Goal: Transaction & Acquisition: Purchase product/service

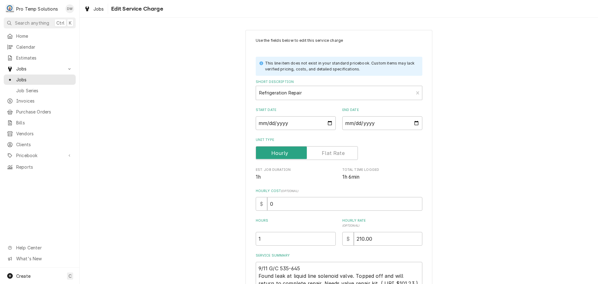
scroll to position [60, 0]
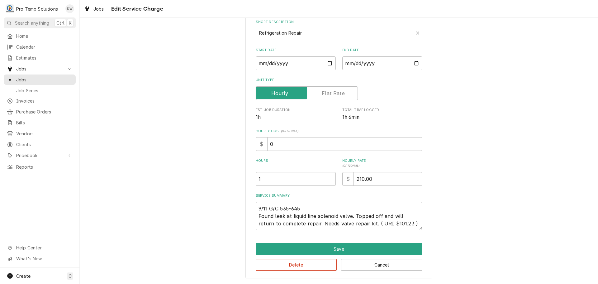
click at [304, 208] on textarea "9/11 G/C 535-645 Found leak at liquid line solenoid valve. Topped off and will …" at bounding box center [339, 216] width 167 height 28
type textarea "9/11 G/C 535-645 K Found leak at liquid line solenoid valve. Topped off and wil…"
type textarea "x"
type textarea "9/11 G/C 535-645 KE Found leak at liquid line solenoid valve. Topped off and wi…"
type textarea "x"
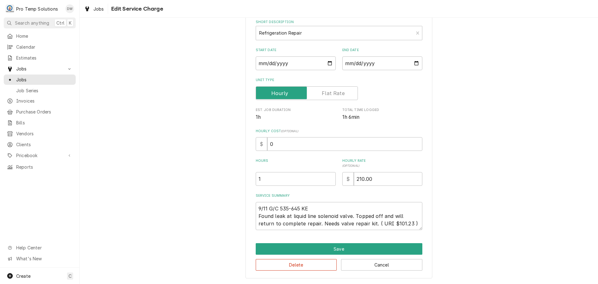
type textarea "9/11 G/C 535-645 KEV Found leak at liquid line solenoid valve. Topped off and w…"
type textarea "x"
type textarea "9/11 G/C 535-645 KEVI Found leak at liquid line solenoid valve. Topped off and …"
type textarea "x"
type textarea "9/11 G/C 535-645 KEVIN Found leak at liquid line solenoid valve. Topped off and…"
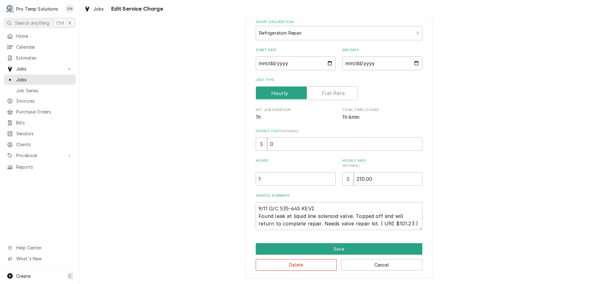
type textarea "x"
type textarea "9/11 G/C 535-645 KEVIN Found leak at liquid line solenoid valve. Topped off and…"
type textarea "x"
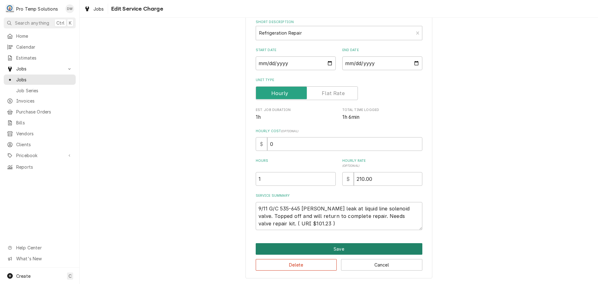
type textarea "9/11 G/C 535-645 KEVIN Found leak at liquid line solenoid valve. Topped off and…"
click at [336, 250] on button "Save" at bounding box center [339, 249] width 167 height 12
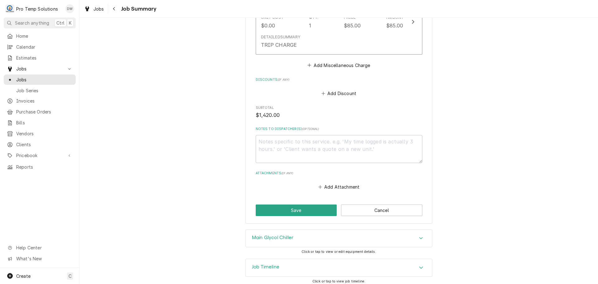
scroll to position [525, 0]
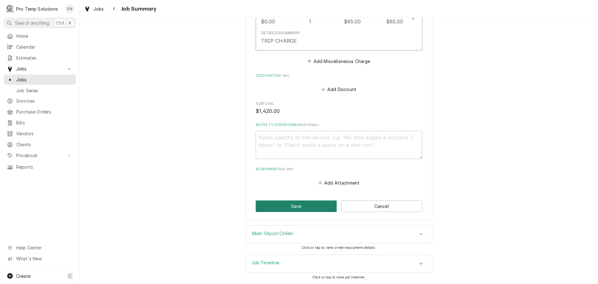
click at [298, 207] on button "Save" at bounding box center [296, 206] width 81 height 12
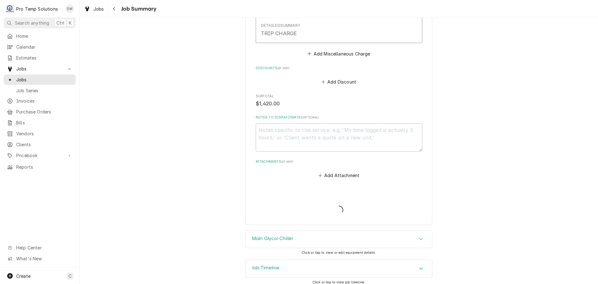
type textarea "x"
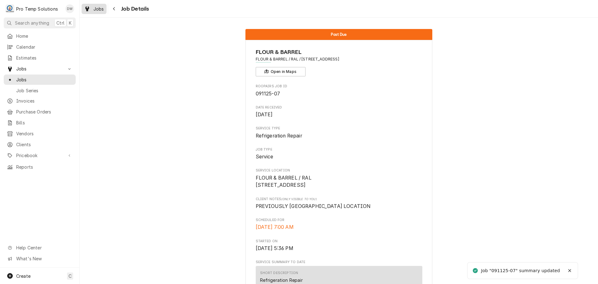
click at [97, 10] on span "Jobs" at bounding box center [98, 9] width 11 height 7
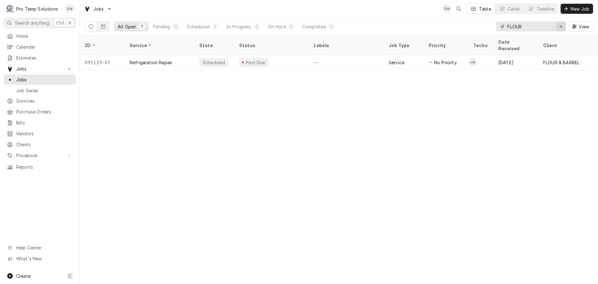
click at [559, 26] on div "Erase input" at bounding box center [561, 26] width 6 height 6
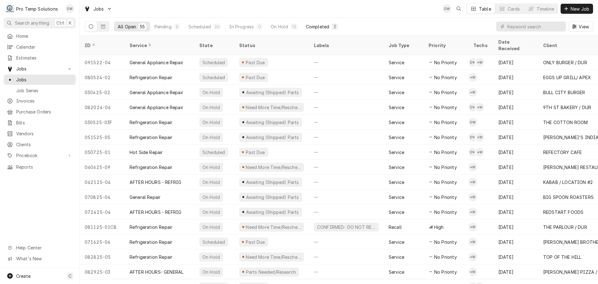
click at [311, 24] on div "Completed" at bounding box center [317, 26] width 23 height 7
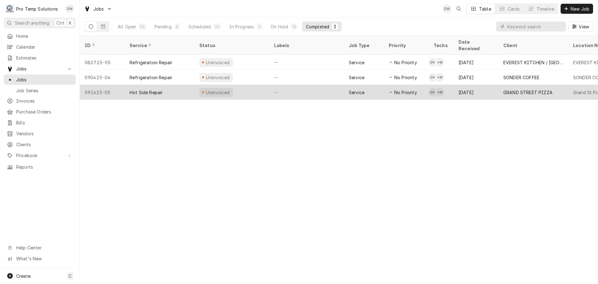
click at [316, 88] on div "—" at bounding box center [306, 92] width 75 height 15
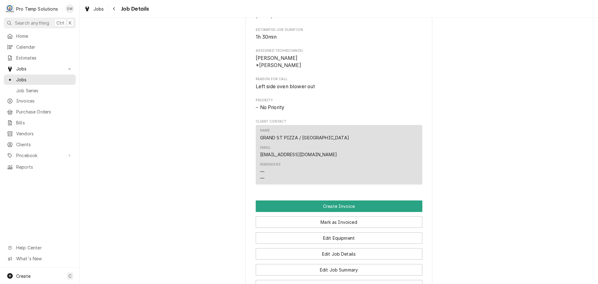
scroll to position [374, 0]
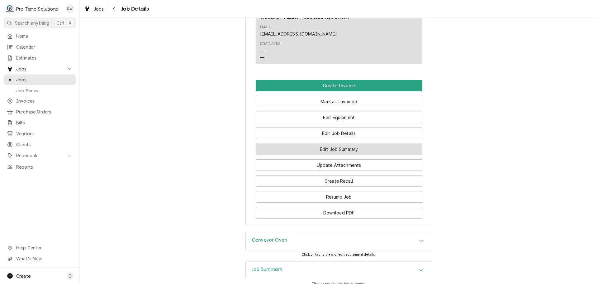
click at [332, 143] on button "Edit Job Summary" at bounding box center [339, 149] width 167 height 12
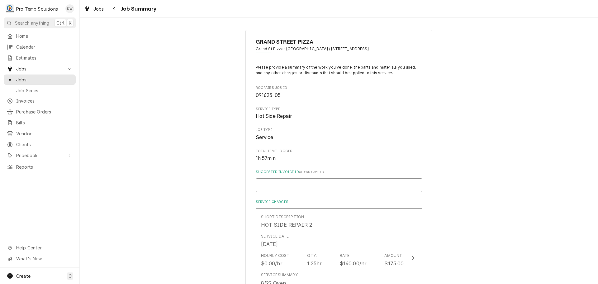
click at [368, 180] on input "Suggested Invoice ID ( if you have it )" at bounding box center [339, 185] width 167 height 14
type textarea "x"
type input "#"
type textarea "x"
type input "#0"
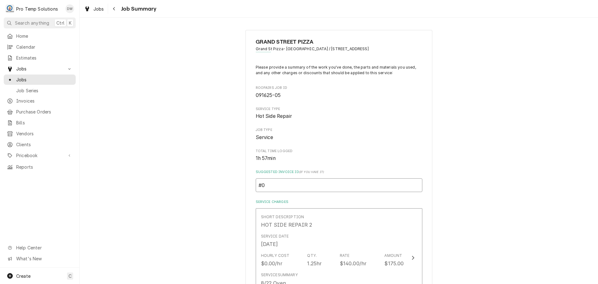
type textarea "x"
type input "#09"
type textarea "x"
type input "#092"
type textarea "x"
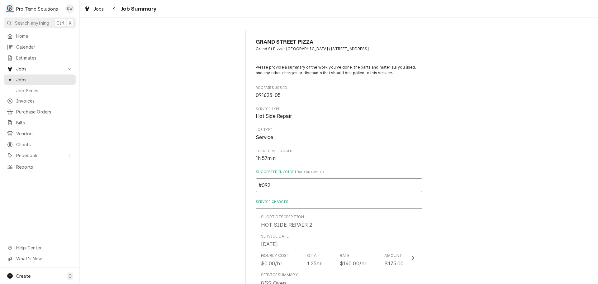
type input "#0922"
type textarea "x"
type input "#09222"
type textarea "x"
type input "#092225"
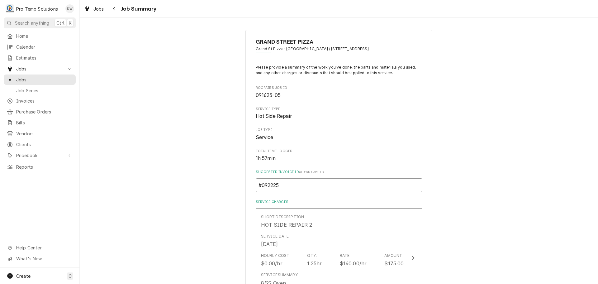
type textarea "x"
type input "#0922250"
type textarea "x"
type input "#09222500"
type textarea "x"
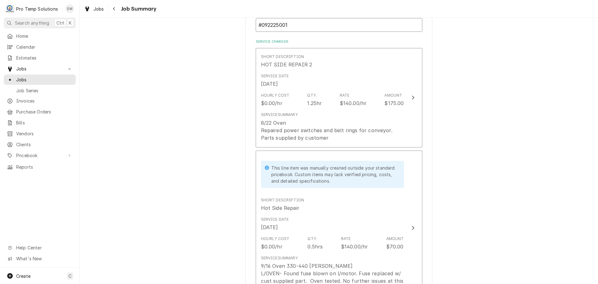
scroll to position [156, 0]
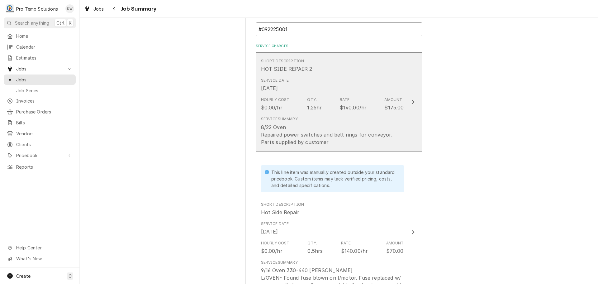
type input "#092225001"
click at [412, 103] on icon "Update Line Item" at bounding box center [413, 102] width 2 height 4
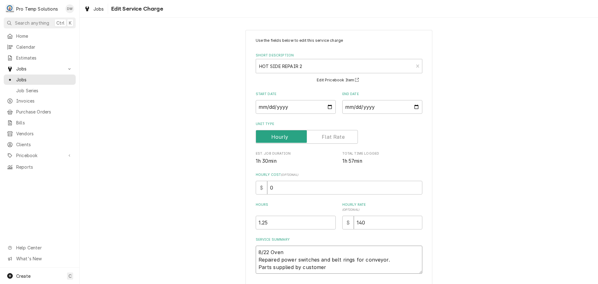
click at [259, 251] on textarea "8/22 Oven Repaired power switches and belt rings for conveyor. Parts supplied b…" at bounding box center [339, 260] width 167 height 28
type textarea "x"
type textarea "/22 Oven Repaired power switches and belt rings for conveyor. Parts supplied by…"
type textarea "x"
type textarea "0/22 Oven Repaired power switches and belt rings for conveyor. Parts supplied b…"
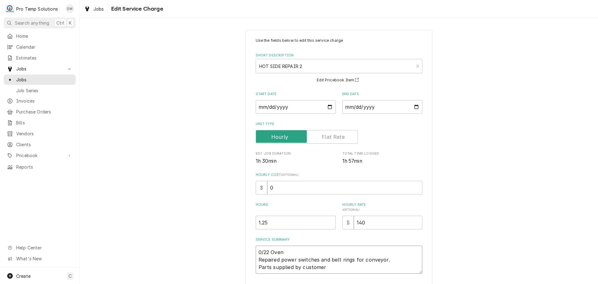
type textarea "x"
type textarea "09/22 Oven Repaired power switches and belt rings for conveyor. Parts supplied …"
click at [296, 252] on textarea "09/22 Oven Repaired power switches and belt rings for conveyor. Parts supplied …" at bounding box center [339, 260] width 167 height 28
type textarea "x"
type textarea "09/22 Oven Repaired power switches and belt rings for conveyor. Parts supplied …"
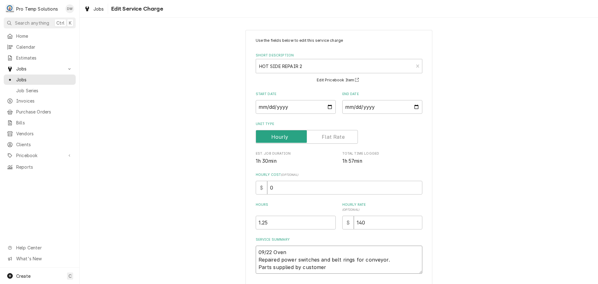
type textarea "x"
type textarea "09/22 Oven 8 Repaired power switches and belt rings for conveyor. Parts supplie…"
type textarea "x"
type textarea "09/22 Oven 82 Repaired power switches and belt rings for conveyor. Parts suppli…"
type textarea "x"
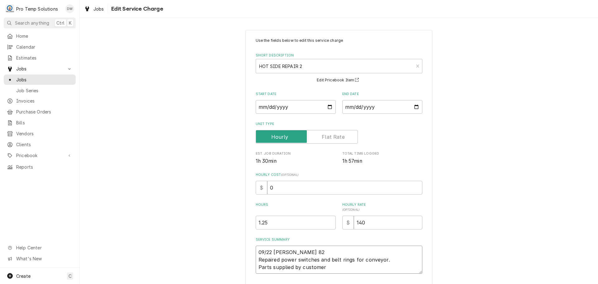
type textarea "09/22 Oven 825 Repaired power switches and belt rings for conveyor. Parts suppl…"
type textarea "x"
type textarea "09/22 Oven 825- Repaired power switches and belt rings for conveyor. Parts supp…"
type textarea "x"
type textarea "09/22 Oven 825-9 Repaired power switches and belt rings for conveyor. Parts sup…"
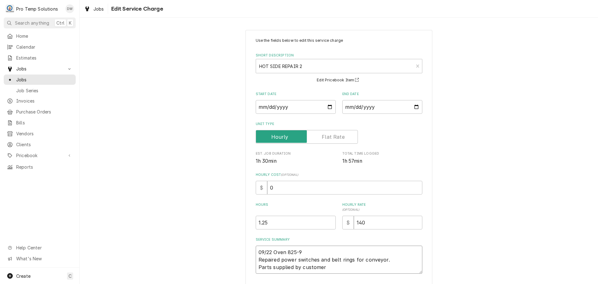
type textarea "x"
type textarea "09/22 Oven 825-94 Repaired power switches and belt rings for conveyor. Parts su…"
type textarea "x"
type textarea "09/22 Oven 825-945 Repaired power switches and belt rings for conveyor. Parts s…"
type textarea "x"
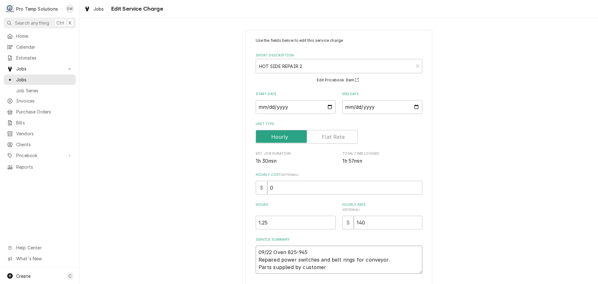
type textarea "09/22 Oven 825-945 Repaired power switches and belt rings for conveyor. Parts s…"
type textarea "x"
type textarea "09/22 Oven 825-945 K Repaired power switches and belt rings for conveyor. Parts…"
type textarea "x"
type textarea "09/22 Oven 825-945 KE Repaired power switches and belt rings for conveyor. Part…"
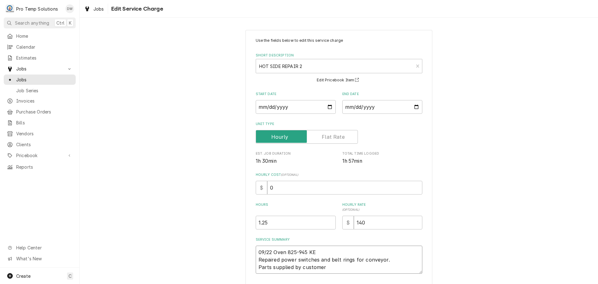
type textarea "x"
type textarea "09/22 Oven 825-945 KEV Repaired power switches and belt rings for conveyor. Par…"
type textarea "x"
type textarea "09/22 Oven 825-945 KEVI Repaired power switches and belt rings for conveyor. Pa…"
type textarea "x"
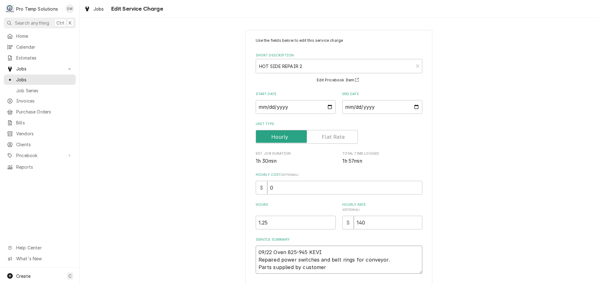
type textarea "09/22 Oven 825-945 KEVIN Repaired power switches and belt rings for conveyor. P…"
type textarea "x"
type textarea "09/22 Oven 825-945 KEVIN Repaired power switches and belt rings for conveyor. P…"
type textarea "x"
type textarea "09/22 Oven 825-945 KEVIN K Repaired power switches and belt rings for conveyor.…"
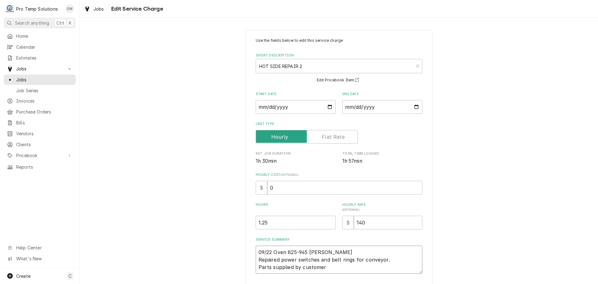
type textarea "x"
type textarea "09/22 Oven 825-945 KEVIN KO Repaired power switches and belt rings for conveyor…"
type textarea "x"
type textarea "09/22 Oven 825-945 KEVIN KOT Repaired power switches and belt rings for conveyo…"
type textarea "x"
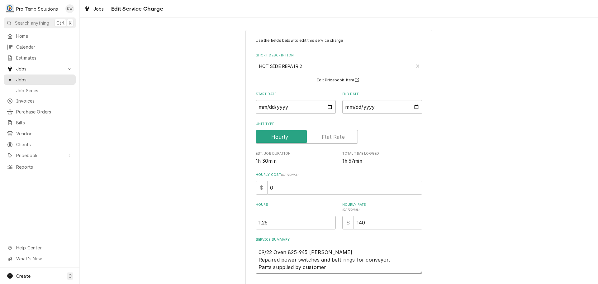
type textarea "09/22 Oven 825-945 KEVIN KOTY Repaired power switches and belt rings for convey…"
type textarea "x"
type textarea "09/22 Oven 825-945 KEVIN KOTY Repaired power switches and belt rings for convey…"
drag, startPoint x: 280, startPoint y: 187, endPoint x: 284, endPoint y: 189, distance: 3.5
click at [281, 187] on input "0" at bounding box center [344, 188] width 155 height 14
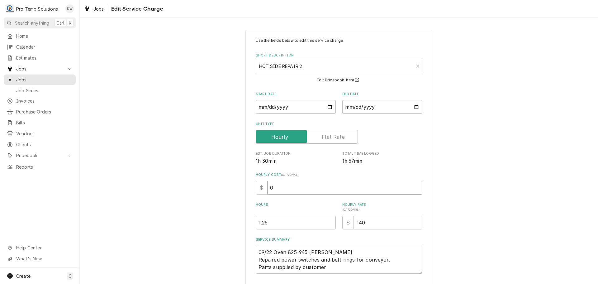
type textarea "x"
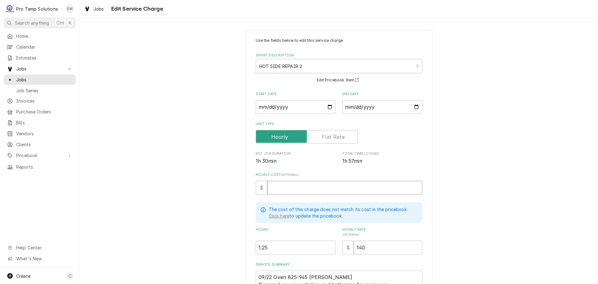
type textarea "x"
type input "1"
type textarea "x"
type input "18"
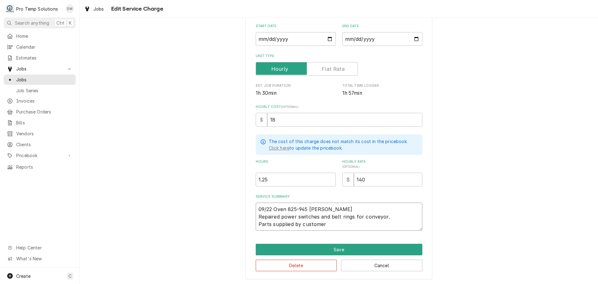
click at [295, 206] on textarea "09/22 Oven 825-945 KEVIN KOTY Repaired power switches and belt rings for convey…" at bounding box center [339, 217] width 167 height 28
type textarea "x"
type textarea "09/22 Oven 82-945 KEVIN KOTY Repaired power switches and belt rings for conveyo…"
type textarea "x"
type textarea "09/22 Oven 820-945 KEVIN KOTY Repaired power switches and belt rings for convey…"
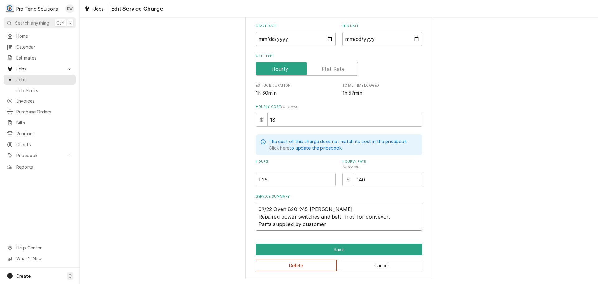
click at [326, 207] on textarea "09/22 Oven 820-945 KEVIN KOTY Repaired power switches and belt rings for convey…" at bounding box center [339, 217] width 167 height 28
type textarea "x"
type textarea "09/22 Oven 820-945 KEVINKOTY Repaired power switches and belt rings for conveyo…"
type textarea "x"
type textarea "09/22 Oven 820-945 KEVIKOTY Repaired power switches and belt rings for conveyor…"
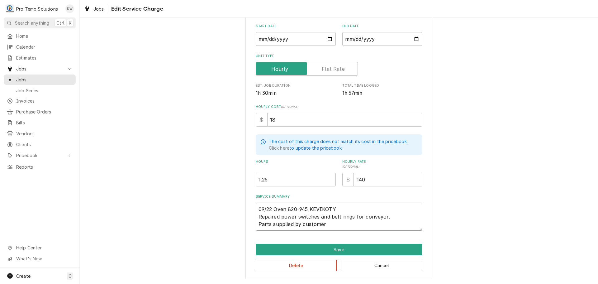
type textarea "x"
type textarea "09/22 Oven 820-945 KEVKOTY Repaired power switches and belt rings for conveyor.…"
type textarea "x"
type textarea "09/22 Oven 820-945 KEKOTY Repaired power switches and belt rings for conveyor. …"
type textarea "x"
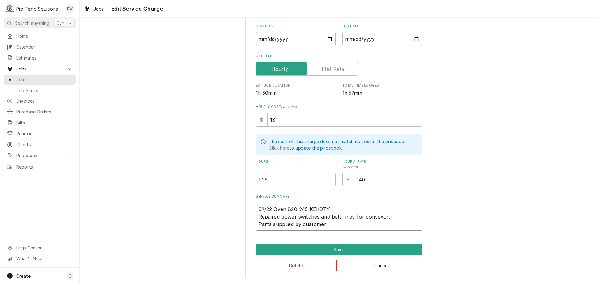
type textarea "09/22 Oven 820-945 KKOTY Repaired power switches and belt rings for conveyor. P…"
type textarea "x"
type textarea "09/22 Oven 820-945 KOTY Repaired power switches and belt rings for conveyor. Pa…"
click at [326, 207] on textarea "09/22 Oven 820-945 KOTY Repaired power switches and belt rings for conveyor. Pa…" at bounding box center [339, 217] width 167 height 28
type textarea "x"
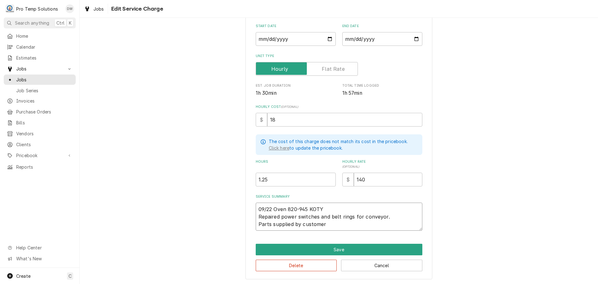
type textarea "09/22 Oven 820-945 KOTY K Repaired power switches and belt rings for conveyor. …"
type textarea "x"
type textarea "09/22 Oven 820-945 KOTY KE Repaired power switches and belt rings for conveyor.…"
type textarea "x"
type textarea "09/22 Oven 820-945 KOTY KEV Repaired power switches and belt rings for conveyor…"
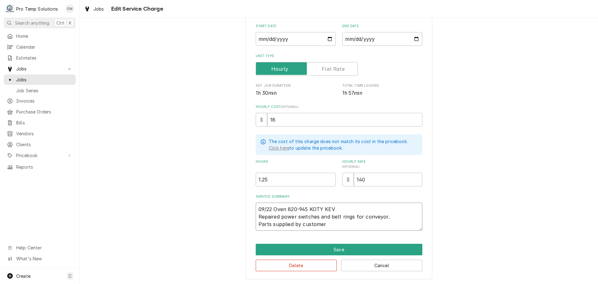
type textarea "x"
type textarea "09/22 Oven 820-945 KOTY KEVI Repaired power switches and belt rings for conveyo…"
type textarea "x"
type textarea "09/22 Oven 820-945 KOTY KEVIN Repaired power switches and belt rings for convey…"
type textarea "x"
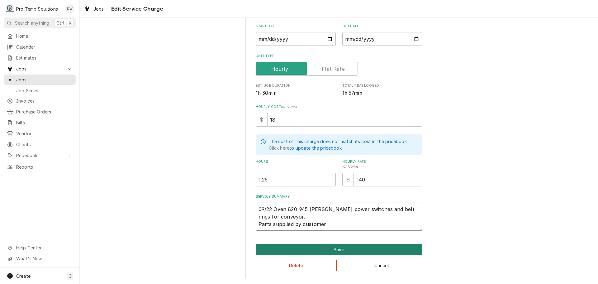
type textarea "09/22 Oven 820-945 [PERSON_NAME] power switches and belt rings for conveyor. Pa…"
click at [338, 250] on button "Save" at bounding box center [339, 250] width 167 height 12
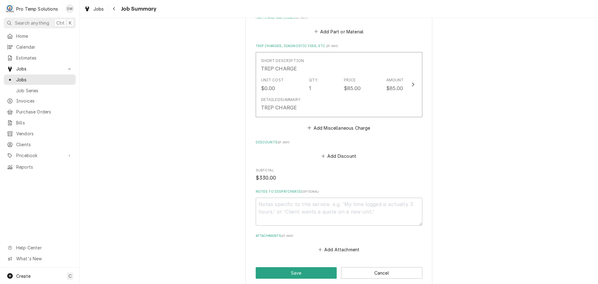
scroll to position [499, 0]
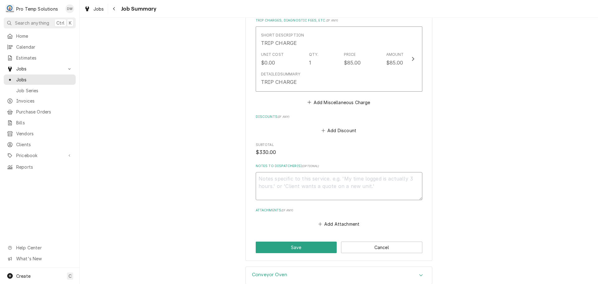
click at [284, 180] on textarea "Notes to Dispatcher(s) ( optional )" at bounding box center [339, 186] width 167 height 28
type textarea "x"
type textarea "#"
type textarea "x"
type textarea "#0"
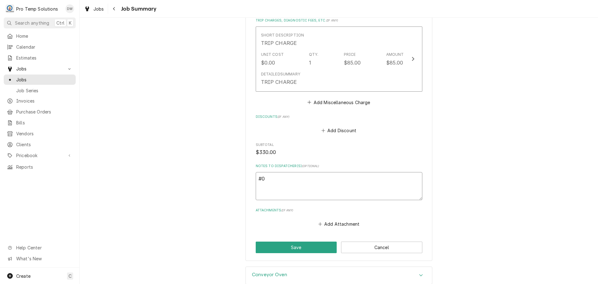
type textarea "x"
type textarea "#09"
type textarea "x"
type textarea "#092"
type textarea "x"
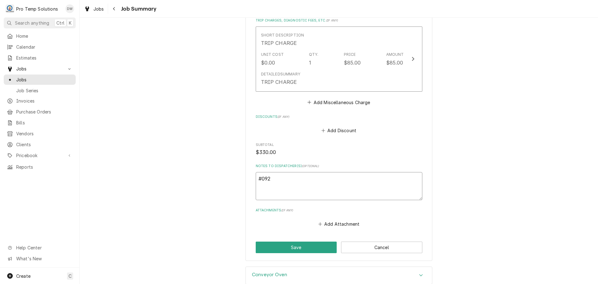
type textarea "#0922"
type textarea "x"
type textarea "#09222"
type textarea "x"
type textarea "#092225"
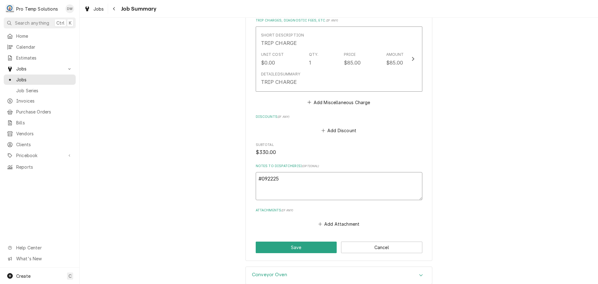
type textarea "x"
type textarea "#0922250"
type textarea "x"
type textarea "#09222500"
type textarea "x"
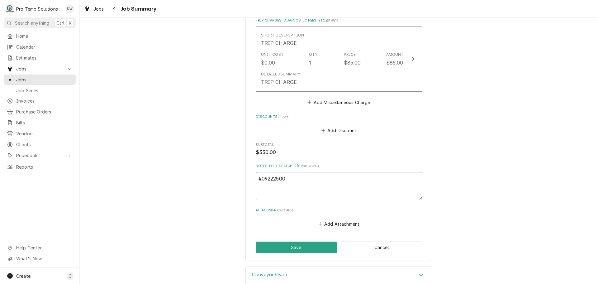
type textarea "#092225001"
type textarea "x"
type textarea "#092225001"
type textarea "x"
type textarea "#092225001 G"
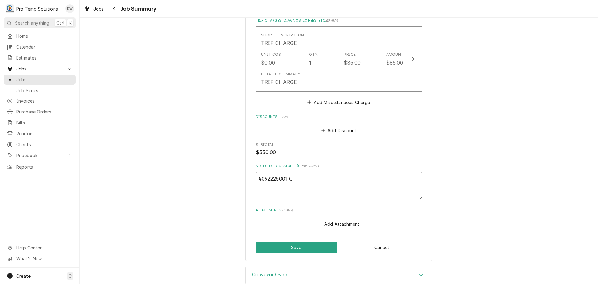
type textarea "x"
type textarea "#092225001 GR"
type textarea "x"
type textarea "#092225001 GRA"
type textarea "x"
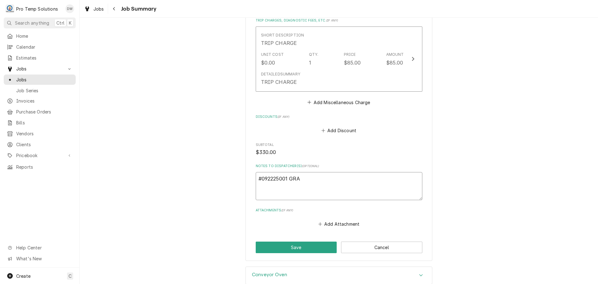
type textarea "#092225001 GRAN"
type textarea "x"
type textarea "#092225001 GRAND"
type textarea "x"
type textarea "#092225001 GRAND"
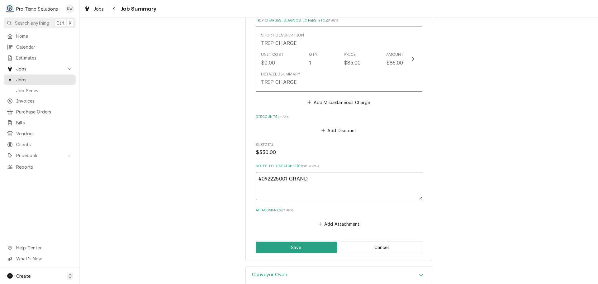
type textarea "x"
type textarea "#092225001 GRAND S"
type textarea "x"
type textarea "#092225001 GRAND ST"
type textarea "x"
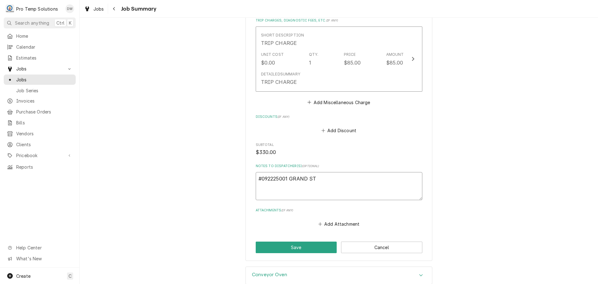
type textarea "#092225001 GRAND ST"
type textarea "x"
type textarea "#092225001 GRAND ST -"
type textarea "x"
type textarea "#092225001 GRAND ST -"
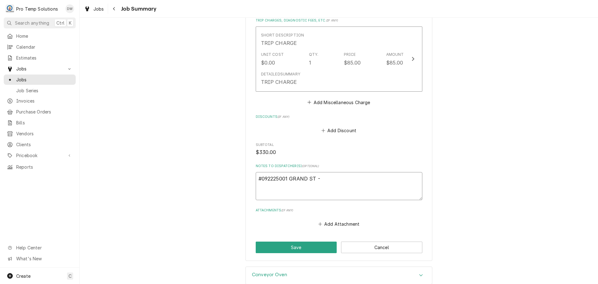
type textarea "x"
type textarea "#092225001 GRAND ST - C"
type textarea "x"
type textarea "#092225001 GRAND ST - CO"
type textarea "x"
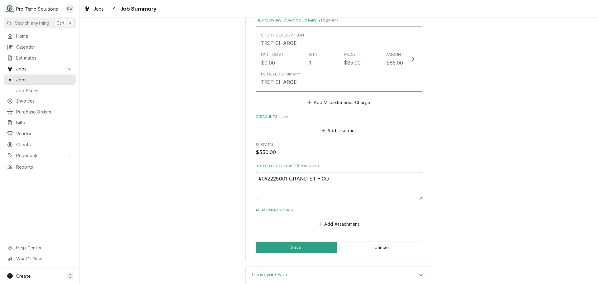
type textarea "#092225001 GRAND ST - CON"
type textarea "x"
type textarea "#092225001 GRAND ST - CONV"
type textarea "x"
type textarea "#092225001 GRAND ST - CONV"
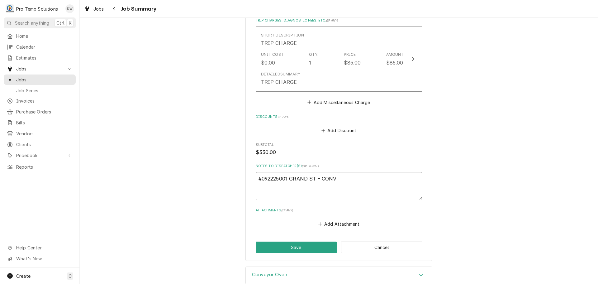
type textarea "x"
type textarea "#092225001 GRAND ST - CONV O"
type textarea "x"
type textarea "#092225001 GRAND ST - CONV OV"
type textarea "x"
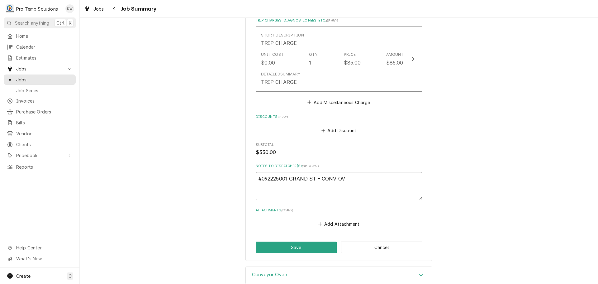
type textarea "#092225001 GRAND ST - CONV OVE"
type textarea "x"
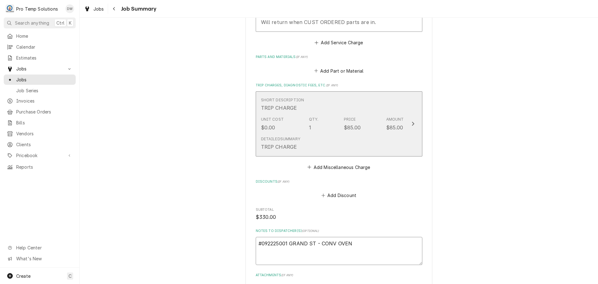
scroll to position [540, 0]
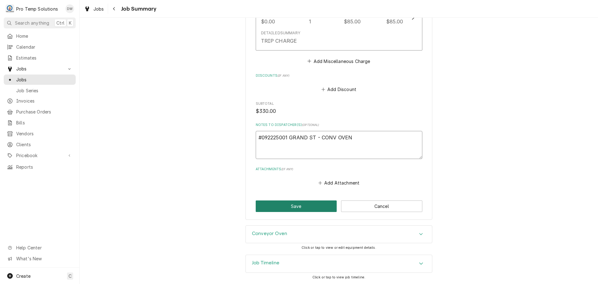
type textarea "#092225001 GRAND ST - CONV OVEN"
click at [289, 207] on button "Save" at bounding box center [296, 206] width 81 height 12
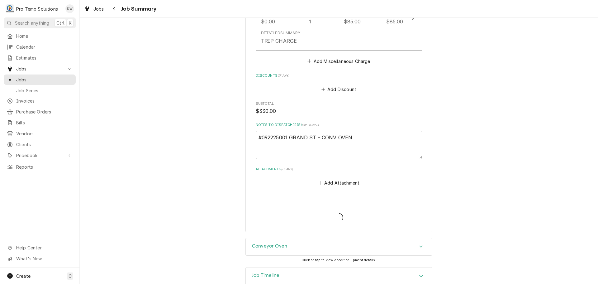
type textarea "x"
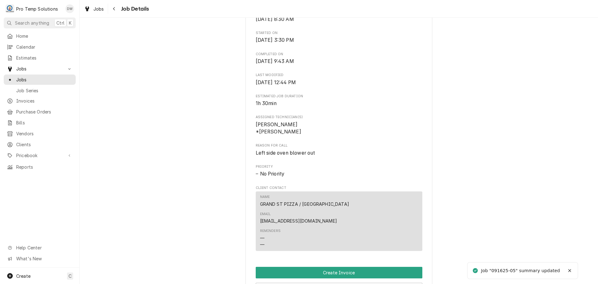
scroll to position [343, 0]
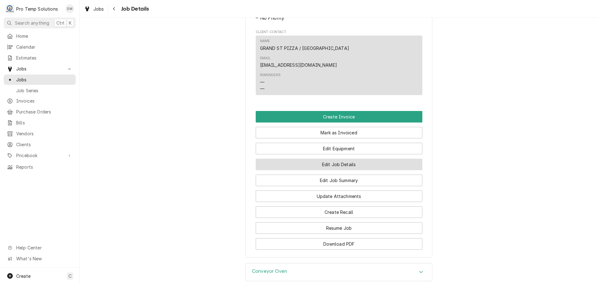
click at [334, 159] on button "Edit Job Details" at bounding box center [339, 165] width 167 height 12
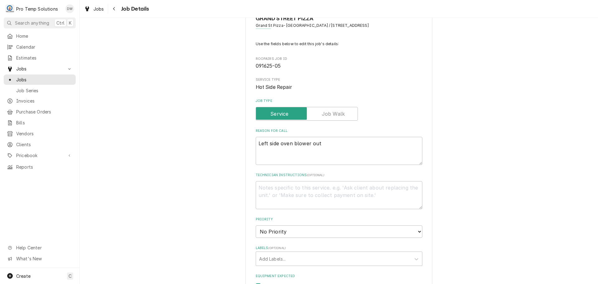
scroll to position [187, 0]
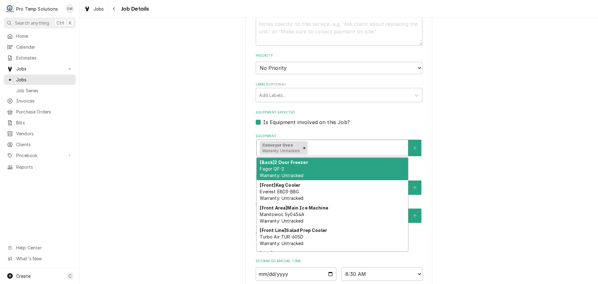
click at [329, 146] on div "Equipment" at bounding box center [357, 147] width 96 height 11
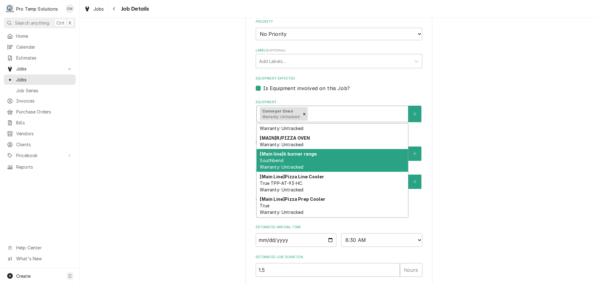
scroll to position [280, 0]
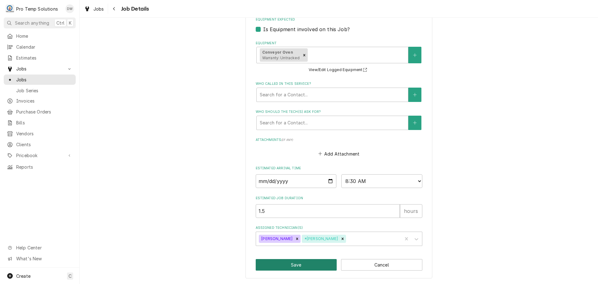
click at [305, 265] on button "Save" at bounding box center [296, 265] width 81 height 12
type textarea "x"
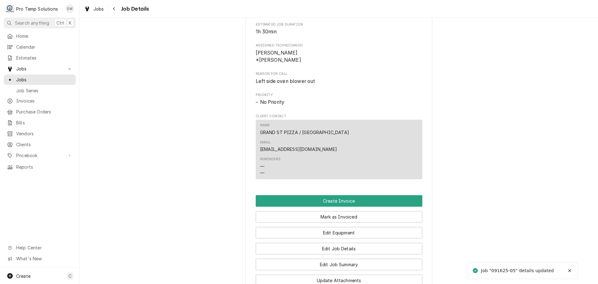
scroll to position [280, 0]
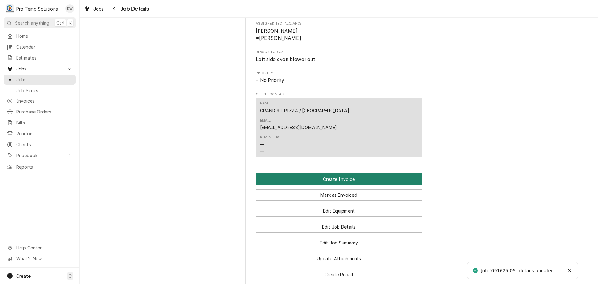
click at [333, 173] on button "Create Invoice" at bounding box center [339, 179] width 167 height 12
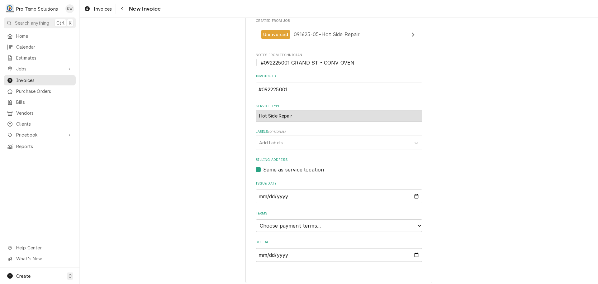
scroll to position [123, 0]
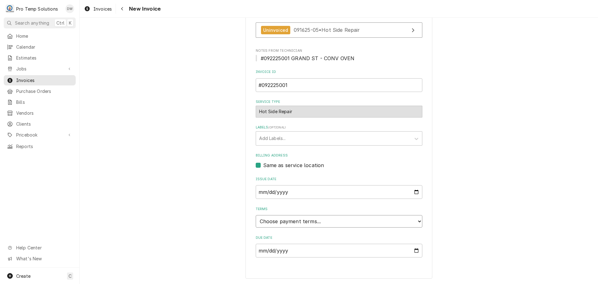
click at [284, 222] on select "Choose payment terms... Same Day Net 7 Net 14 Net 21 Net 30 Net 45 Net 60 Net 90" at bounding box center [339, 221] width 167 height 12
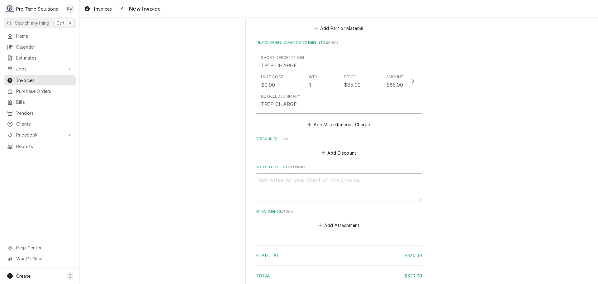
scroll to position [748, 0]
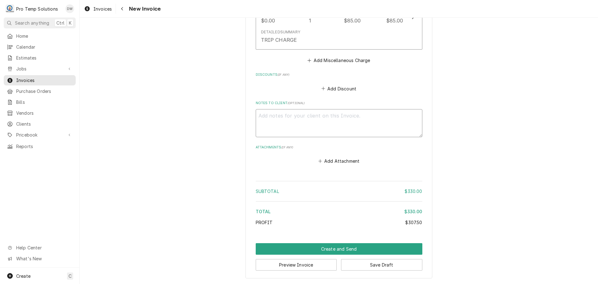
click at [270, 116] on textarea "Notes to Client ( optional )" at bounding box center [339, 123] width 167 height 28
type textarea "x"
type textarea "#"
type textarea "x"
type textarea "#0"
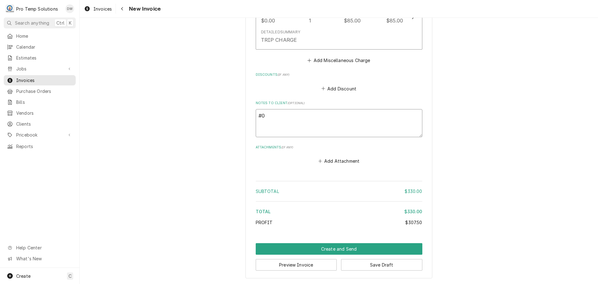
type textarea "x"
type textarea "#09"
type textarea "x"
type textarea "#092"
type textarea "x"
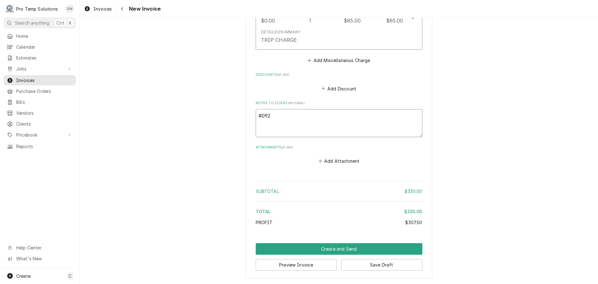
type textarea "#0922"
type textarea "x"
type textarea "#09222"
type textarea "x"
type textarea "#092225"
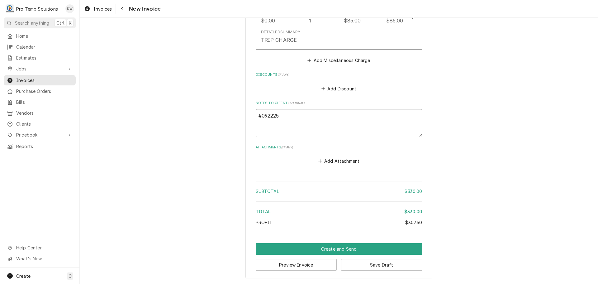
type textarea "x"
type textarea "#0922250"
type textarea "x"
type textarea "#09222500"
type textarea "x"
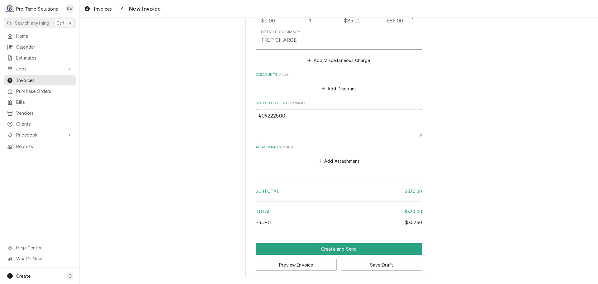
type textarea "#092225001"
type textarea "x"
type textarea "#092225001"
type textarea "x"
type textarea "#092225001 G"
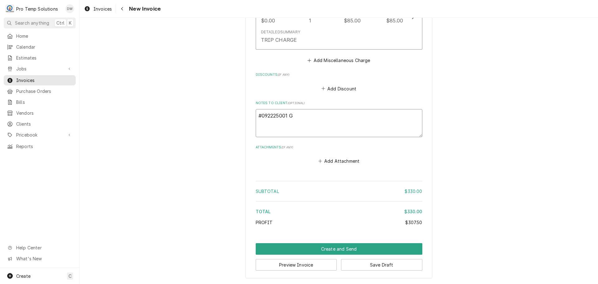
type textarea "x"
type textarea "#092225001 GR"
type textarea "x"
type textarea "#092225001 GRA"
type textarea "x"
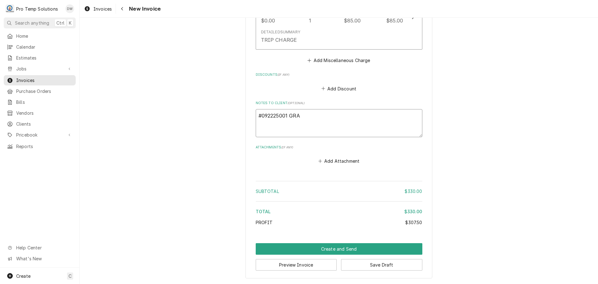
type textarea "#092225001 GRAN"
type textarea "x"
type textarea "#092225001 GRAND"
type textarea "x"
type textarea "#092225001 GRAND"
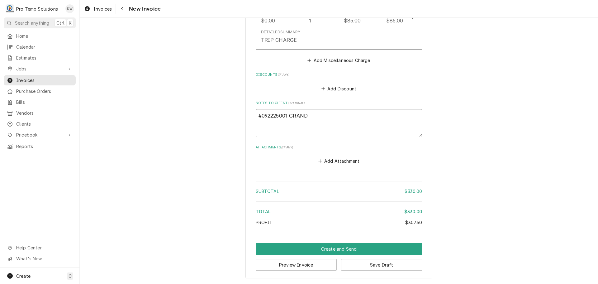
type textarea "x"
type textarea "#092225001 GRAND S"
type textarea "x"
type textarea "#092225001 GRAND ST"
type textarea "x"
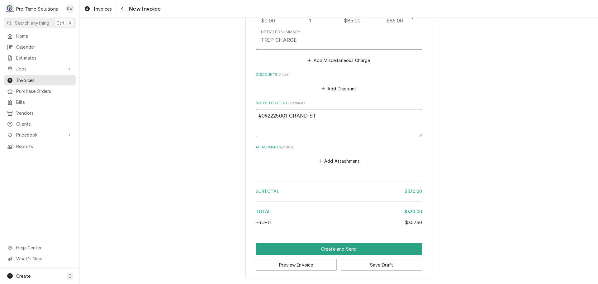
type textarea "#092225001 GRAND ST-"
type textarea "x"
type textarea "#092225001 GRAND ST-"
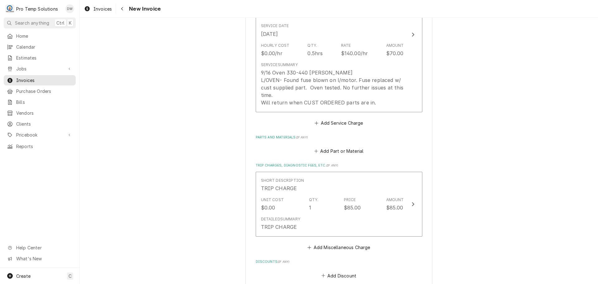
scroll to position [717, 0]
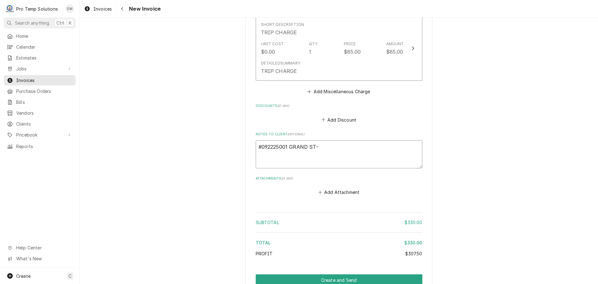
type textarea "x"
type textarea "#092225001 GRAND ST- C"
type textarea "x"
type textarea "#092225001 GRAND ST- CO"
type textarea "x"
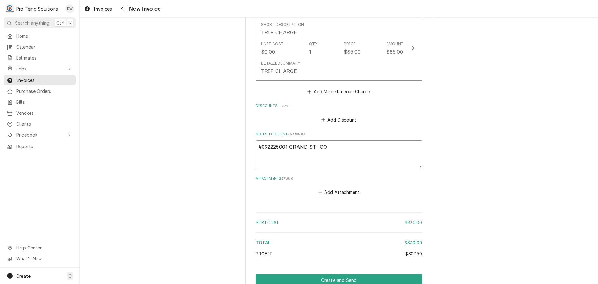
type textarea "#092225001 GRAND ST- CON"
type textarea "x"
type textarea "#092225001 GRAND ST- CONV"
type textarea "x"
type textarea "#092225001 GRAND ST- CONVE"
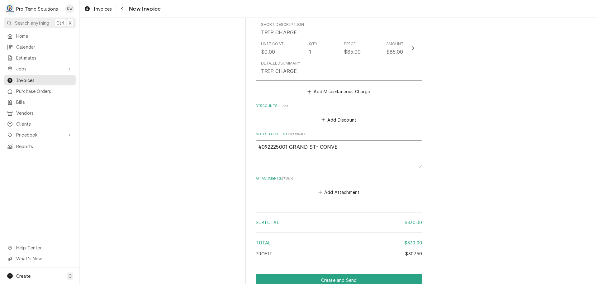
type textarea "x"
type textarea "#092225001 GRAND ST- CONVEY"
type textarea "x"
type textarea "#092225001 GRAND ST- CONVEYO"
type textarea "x"
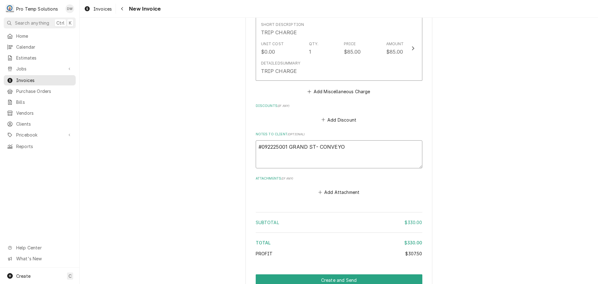
type textarea "#092225001 GRAND ST- CONVEYOR"
type textarea "x"
type textarea "#092225001 GRAND ST- CONVEYOR"
type textarea "x"
type textarea "#092225001 GRAND ST- CONVEYOR O"
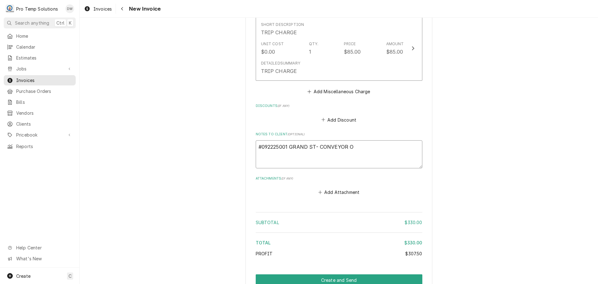
type textarea "x"
type textarea "#092225001 GRAND ST- CONVEYOR OV"
type textarea "x"
type textarea "#092225001 GRAND ST- CONVEYOR OVE"
type textarea "x"
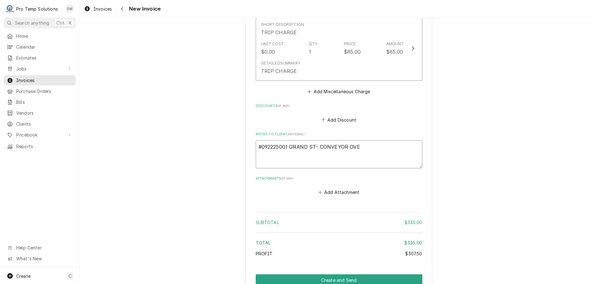
type textarea "#092225001 GRAND ST- CONVEYOR OVEN"
type textarea "x"
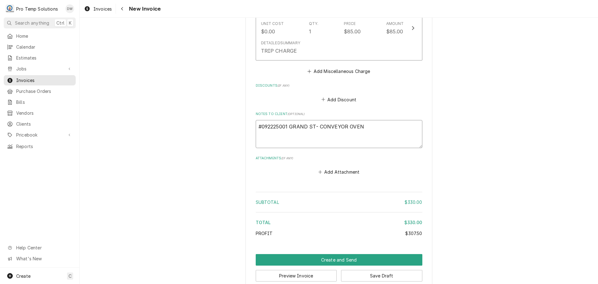
scroll to position [748, 0]
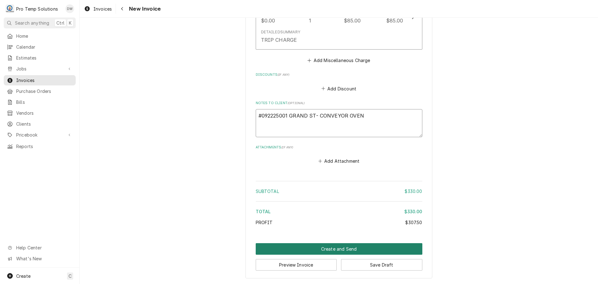
type textarea "#092225001 GRAND ST- CONVEYOR OVEN"
click at [341, 248] on button "Create and Send" at bounding box center [339, 249] width 167 height 12
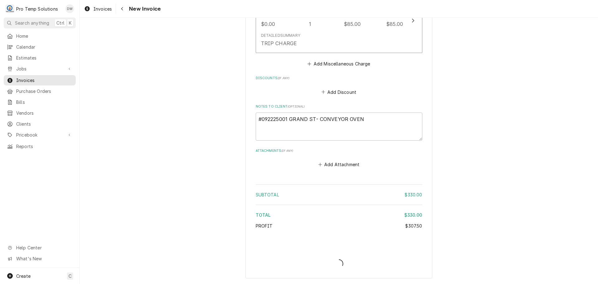
type textarea "x"
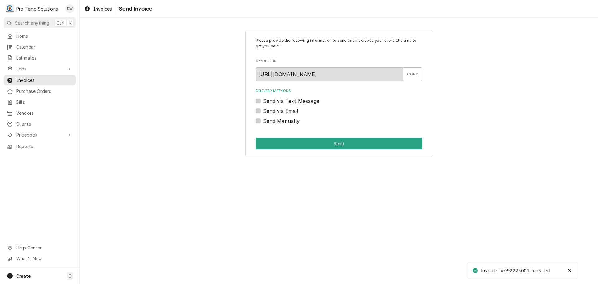
click at [263, 110] on label "Send via Email" at bounding box center [280, 110] width 35 height 7
click at [263, 110] on input "Send via Email" at bounding box center [346, 114] width 167 height 14
checkbox input "true"
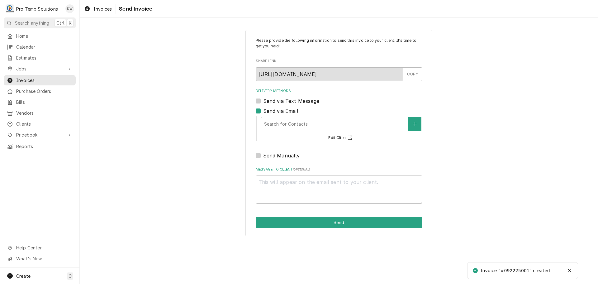
click at [313, 124] on div "Delivery Methods" at bounding box center [334, 123] width 141 height 11
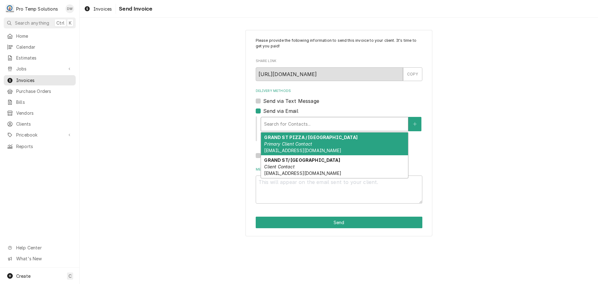
click at [326, 136] on strong "GRAND ST PIZZA / [GEOGRAPHIC_DATA]" at bounding box center [310, 137] width 93 height 5
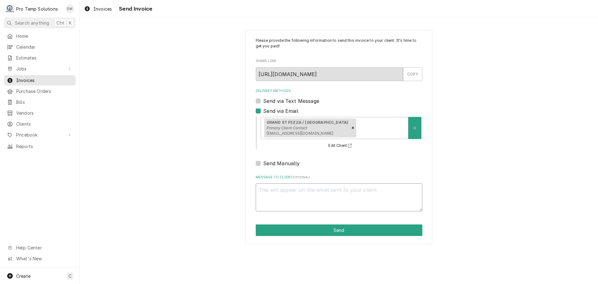
click at [292, 191] on textarea "Message to Client ( optional )" at bounding box center [339, 197] width 167 height 28
type textarea "x"
type textarea "#"
type textarea "x"
type textarea "#0"
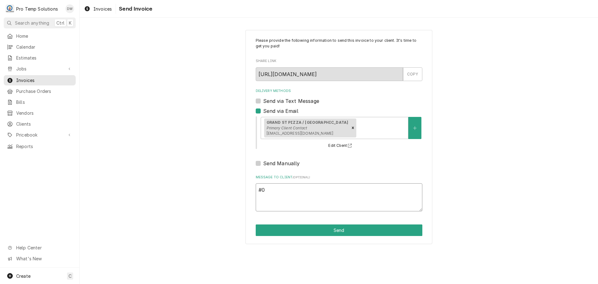
type textarea "x"
type textarea "#09"
type textarea "x"
type textarea "#092"
type textarea "x"
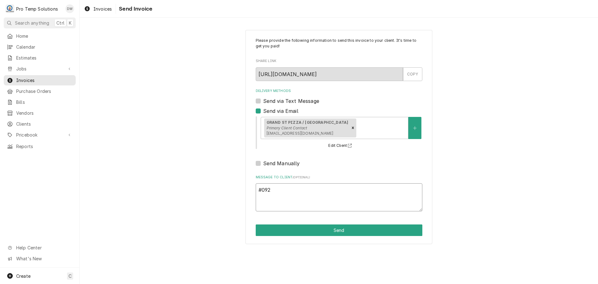
type textarea "#0922"
type textarea "x"
type textarea "#09222"
type textarea "x"
type textarea "#092225"
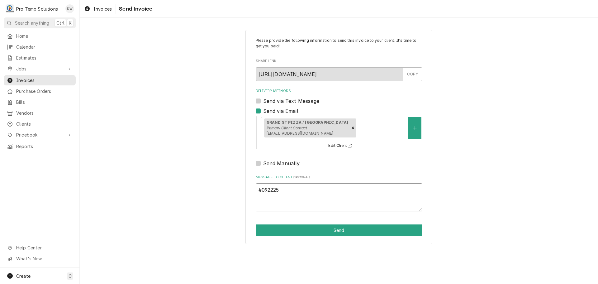
type textarea "x"
type textarea "#0922250"
type textarea "x"
type textarea "#09222500"
type textarea "x"
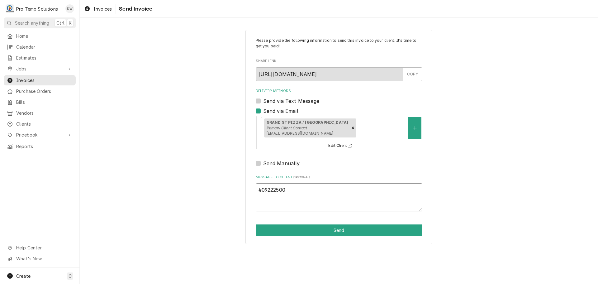
type textarea "#092225001"
type textarea "x"
type textarea "#092225001"
type textarea "x"
type textarea "#092225001 G"
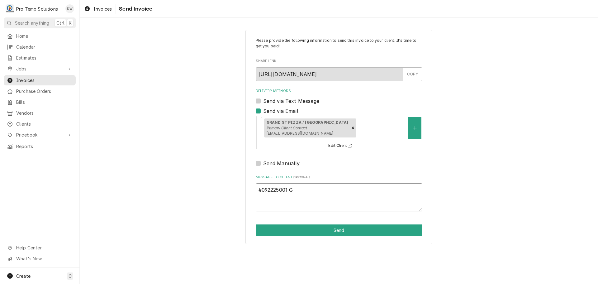
type textarea "x"
type textarea "#092225001 GR"
type textarea "x"
type textarea "#092225001 GRA"
type textarea "x"
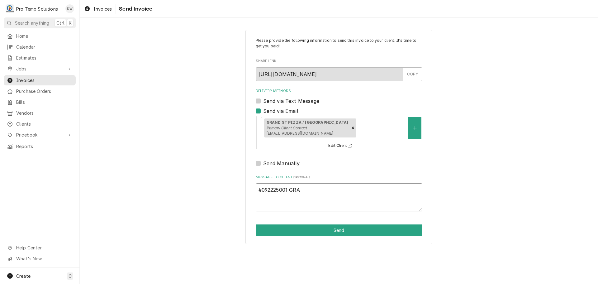
type textarea "#092225001 GRAN"
type textarea "x"
type textarea "#092225001 GRAND"
type textarea "x"
type textarea "#092225001 GRAND"
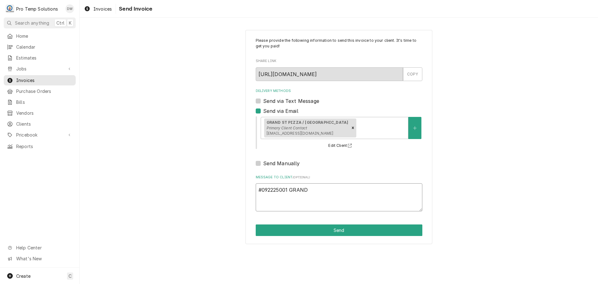
type textarea "x"
type textarea "#092225001 GRAND S"
type textarea "x"
type textarea "#092225001 GRAND ST"
type textarea "x"
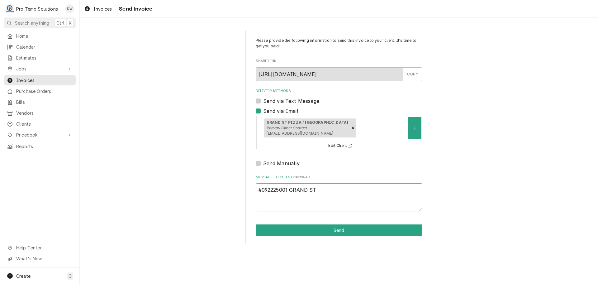
type textarea "#092225001 GRAND ST-"
type textarea "x"
type textarea "#092225001 GRAND ST-"
type textarea "x"
type textarea "#092225001 GRAND ST- C"
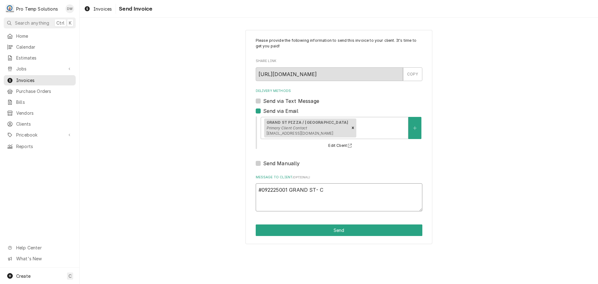
type textarea "x"
type textarea "#092225001 GRAND ST- CO"
type textarea "x"
type textarea "#092225001 GRAND ST- CON"
type textarea "x"
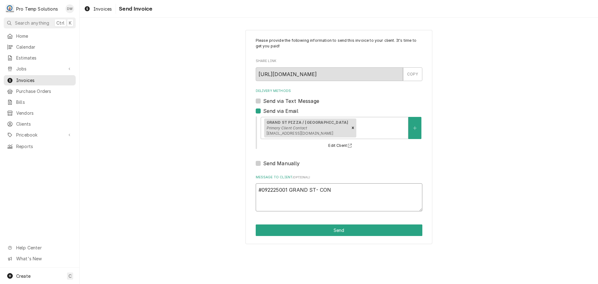
type textarea "#092225001 GRAND ST- CONV"
type textarea "x"
type textarea "#092225001 GRAND ST- CONVE"
type textarea "x"
type textarea "#092225001 GRAND ST- CONVEY"
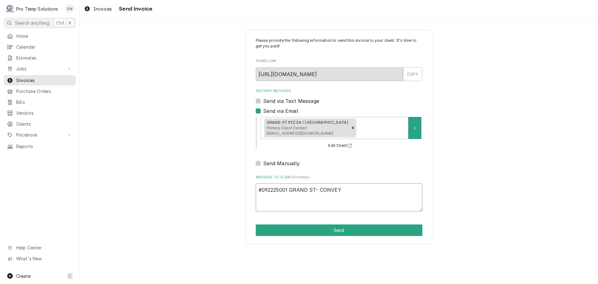
type textarea "x"
type textarea "#092225001 GRAND ST- CONVEYO"
type textarea "x"
type textarea "#092225001 GRAND ST- CONVEYOR"
type textarea "x"
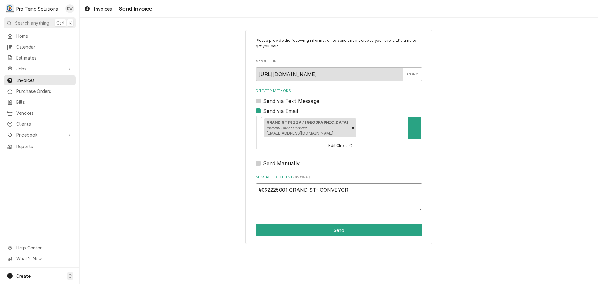
type textarea "#092225001 GRAND ST- CONVEYOR"
type textarea "x"
type textarea "#092225001 GRAND ST- CONVEYOR O"
type textarea "x"
type textarea "#092225001 GRAND ST- CONVEYOR OV"
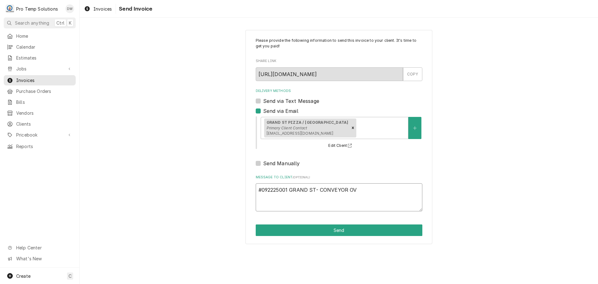
type textarea "x"
type textarea "#092225001 GRAND ST- CONVEYOR OVE"
type textarea "x"
type textarea "#092225001 GRAND ST- CONVEYOR OVEN"
type textarea "x"
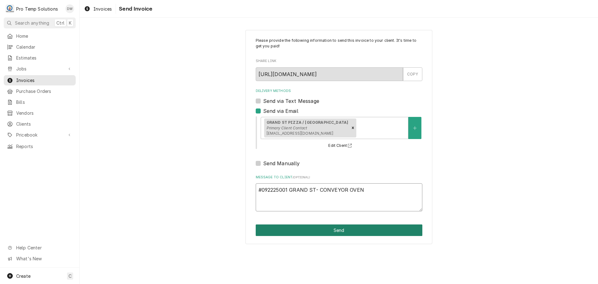
type textarea "#092225001 GRAND ST- CONVEYOR OVEN"
click at [337, 231] on button "Send" at bounding box center [339, 230] width 167 height 12
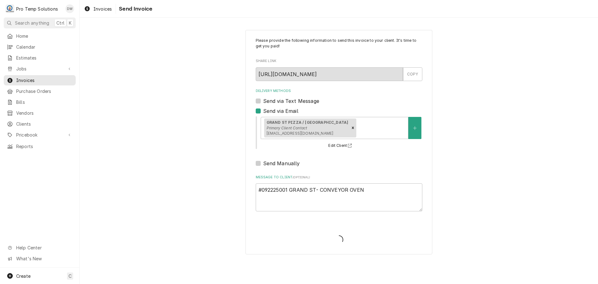
type textarea "x"
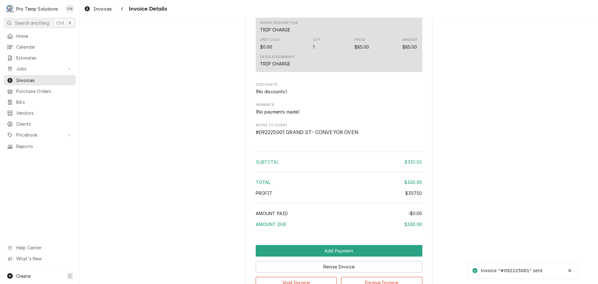
scroll to position [695, 0]
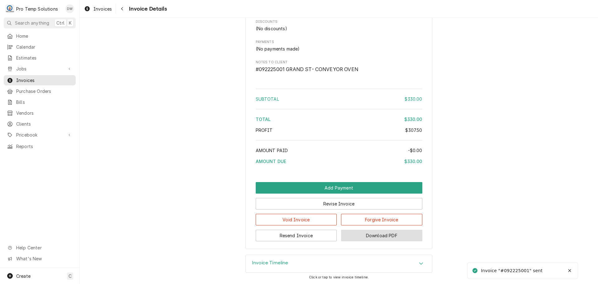
click at [382, 237] on button "Download PDF" at bounding box center [381, 236] width 81 height 12
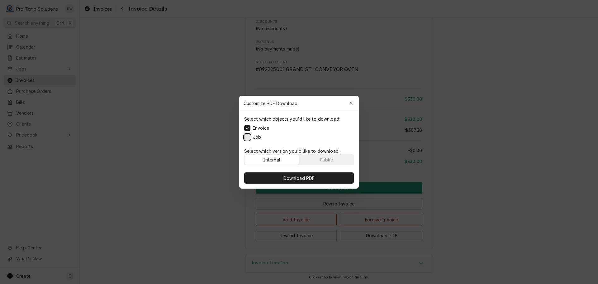
click at [246, 136] on button "Job" at bounding box center [247, 137] width 6 height 6
click at [294, 175] on span "Download PDF" at bounding box center [299, 177] width 34 height 7
